Goal: Task Accomplishment & Management: Manage account settings

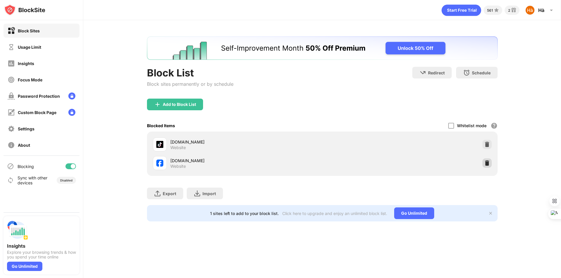
click at [484, 164] on img at bounding box center [487, 163] width 6 height 6
